Goal: Check status: Check status

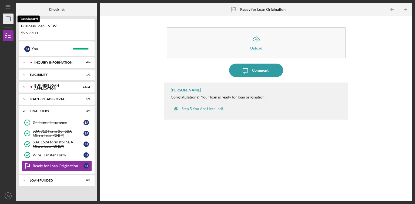
click at [6, 20] on icon "Icon/Dashboard" at bounding box center [8, 19] width 14 height 14
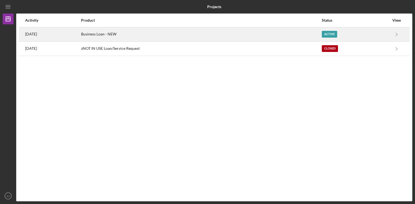
click at [60, 34] on div "6 months ago" at bounding box center [52, 35] width 55 height 14
